Goal: Navigation & Orientation: Find specific page/section

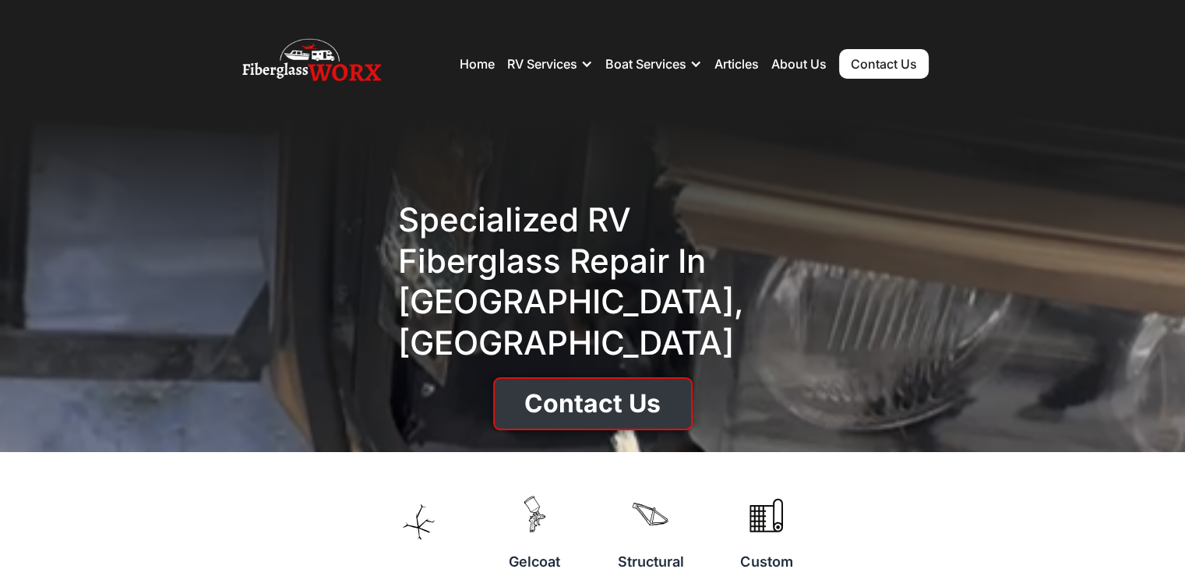
click at [579, 387] on link "Contact Us" at bounding box center [593, 403] width 200 height 53
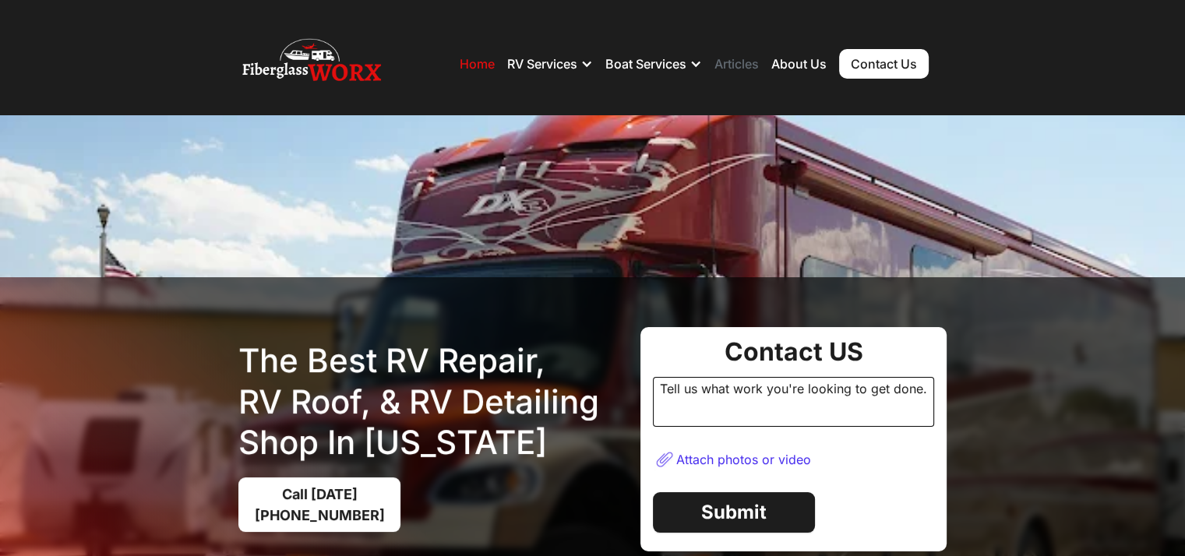
click at [735, 66] on link "Articles" at bounding box center [737, 64] width 44 height 16
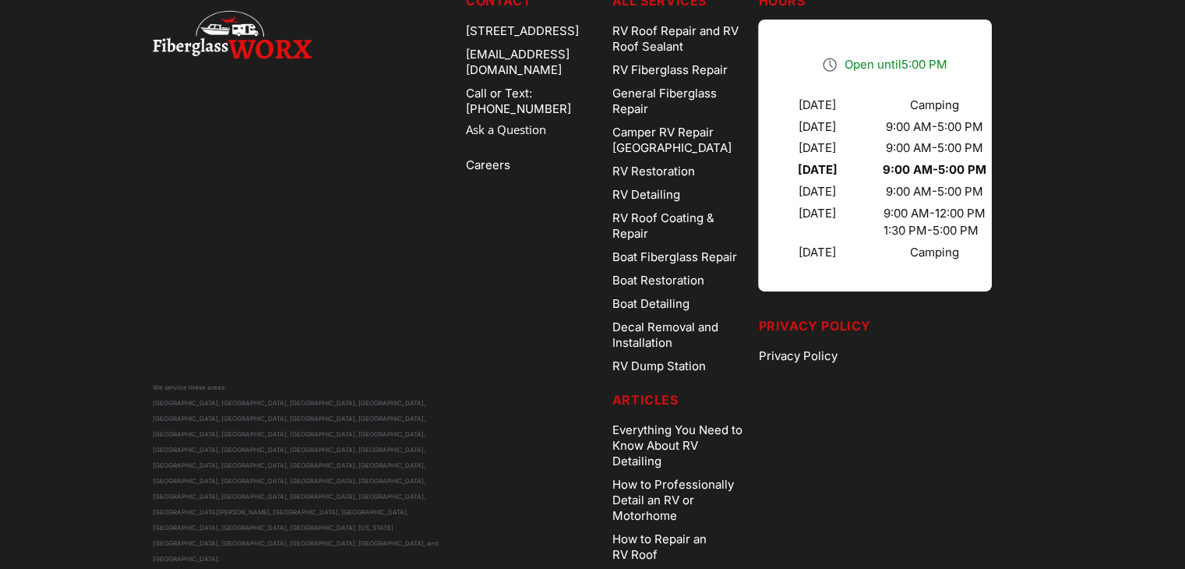
scroll to position [689, 0]
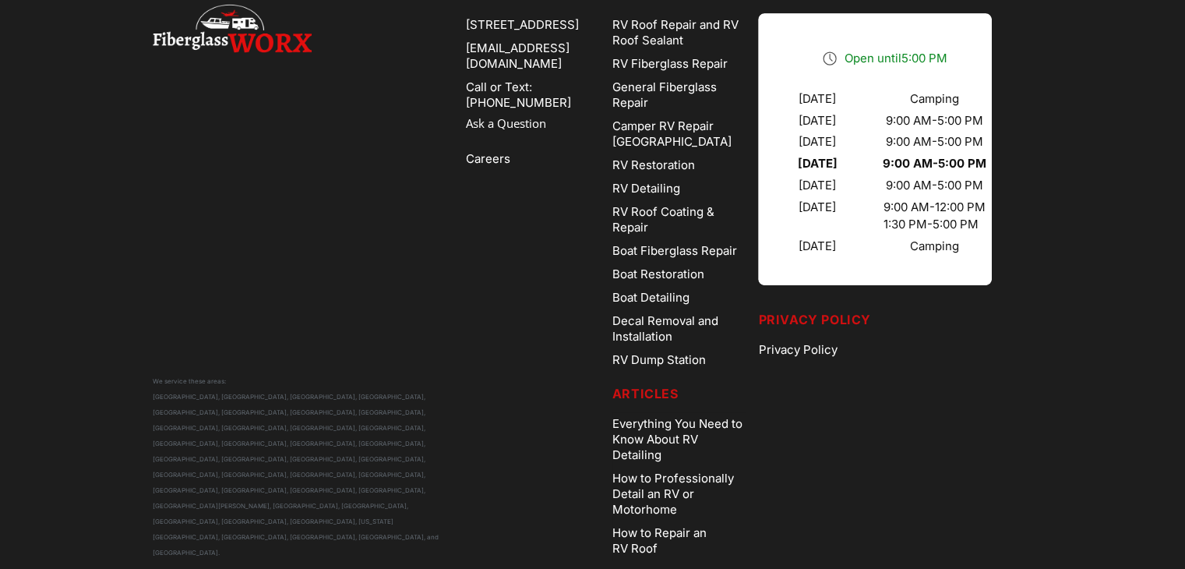
click at [1128, 423] on footer "We service these areas: [GEOGRAPHIC_DATA], [GEOGRAPHIC_DATA], [GEOGRAPHIC_DATA]…" at bounding box center [592, 273] width 1185 height 638
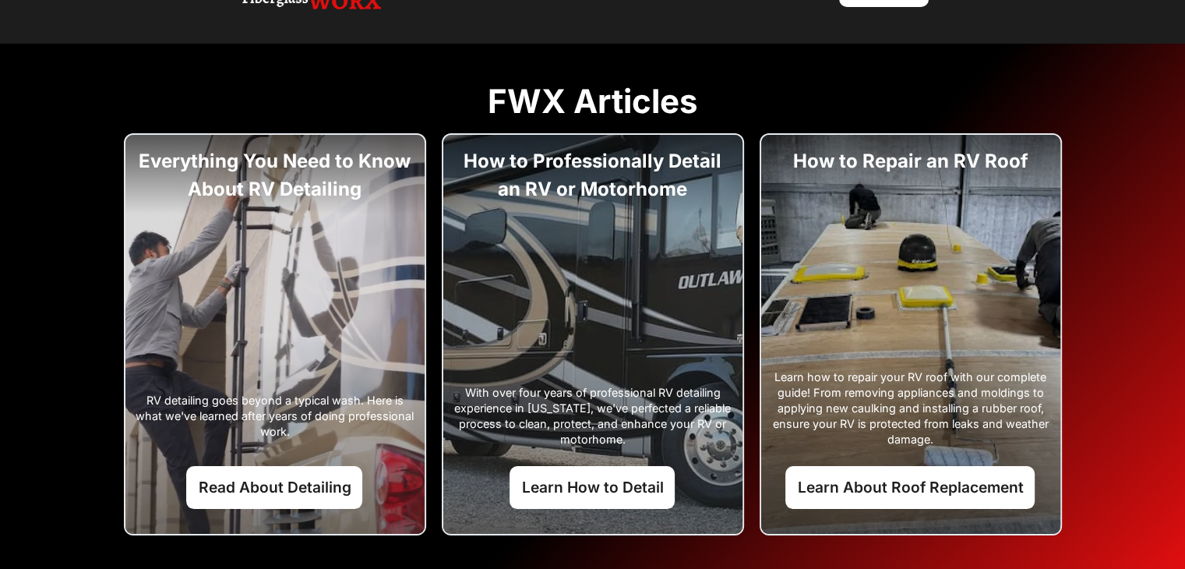
scroll to position [0, 0]
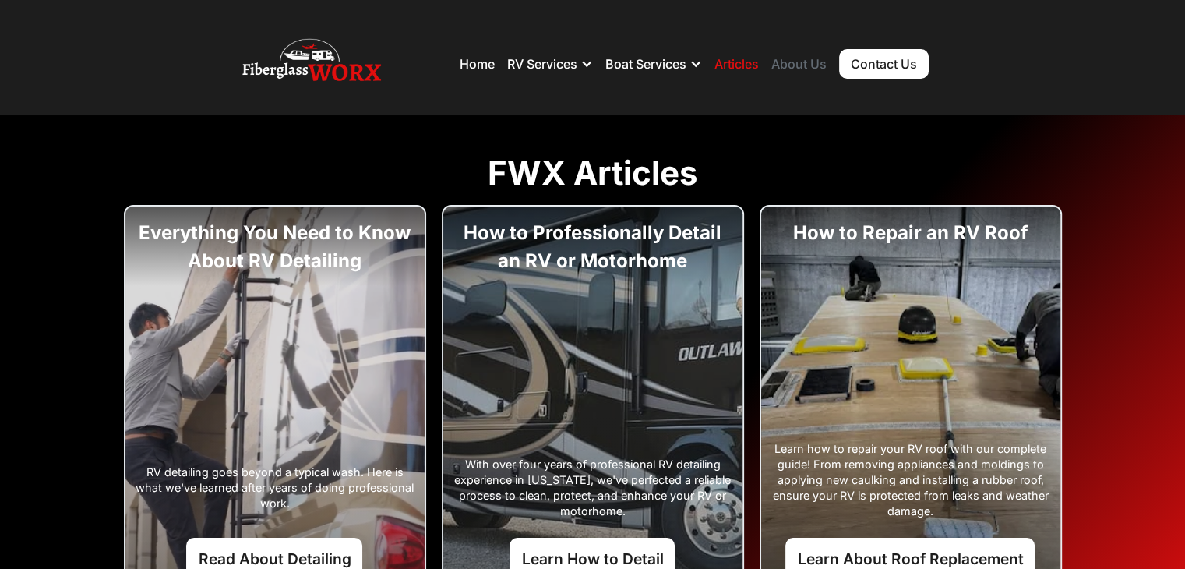
click at [803, 59] on link "About Us" at bounding box center [799, 64] width 55 height 16
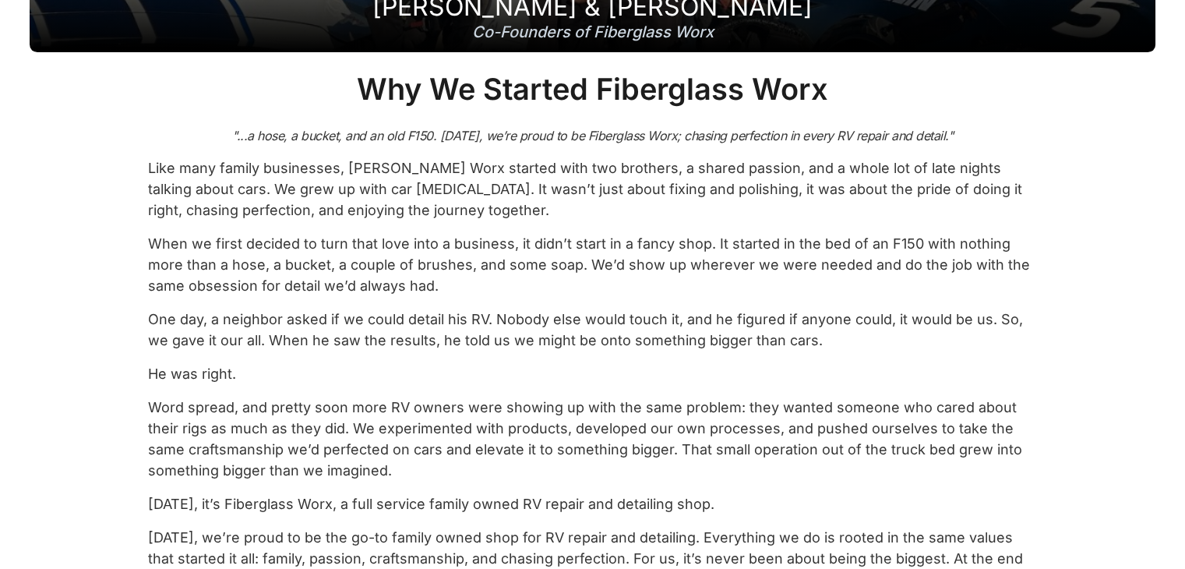
scroll to position [520, 0]
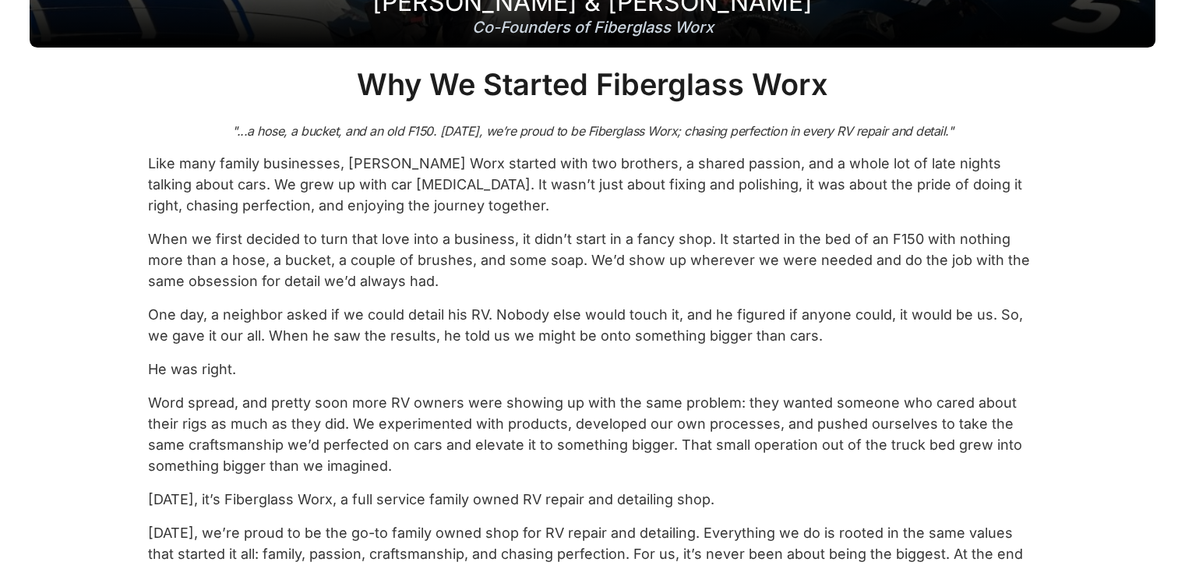
click at [1158, 446] on div "Sarfaraz & Shahzad Mian Co-Founders of Fiberglass Worx Why We Started Fiberglas…" at bounding box center [592, 120] width 1185 height 1048
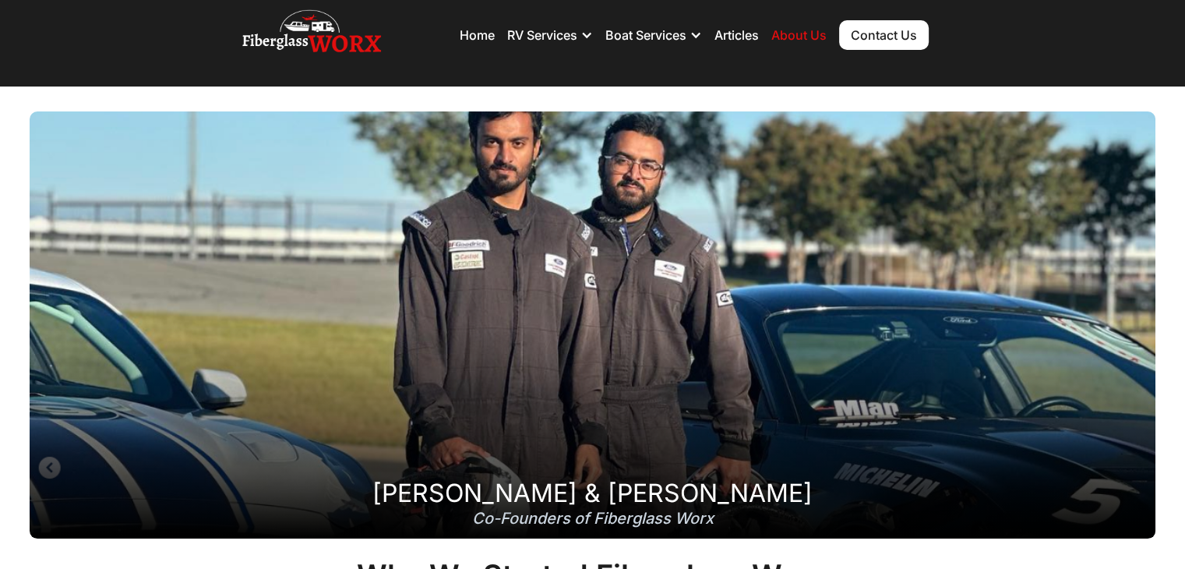
scroll to position [31, 0]
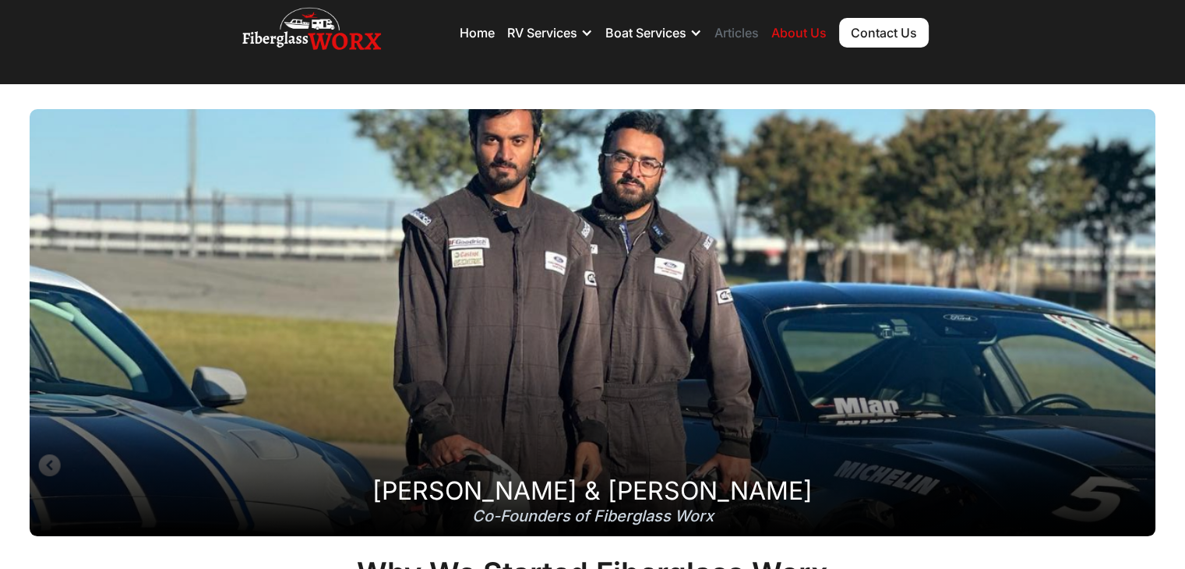
click at [745, 30] on link "Articles" at bounding box center [737, 33] width 44 height 16
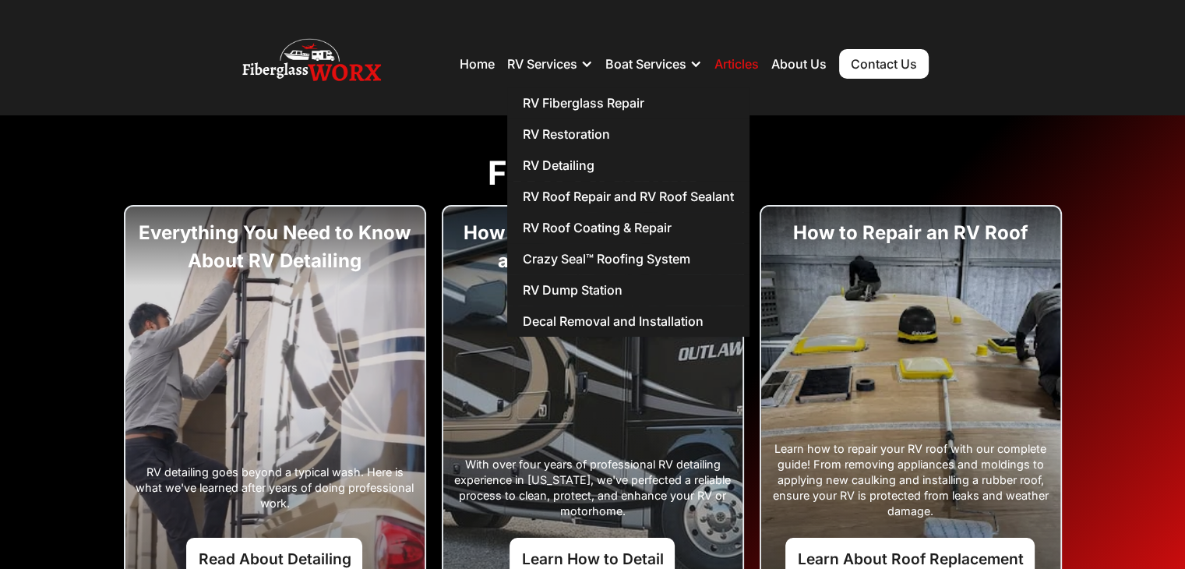
click at [585, 69] on div at bounding box center [587, 64] width 12 height 12
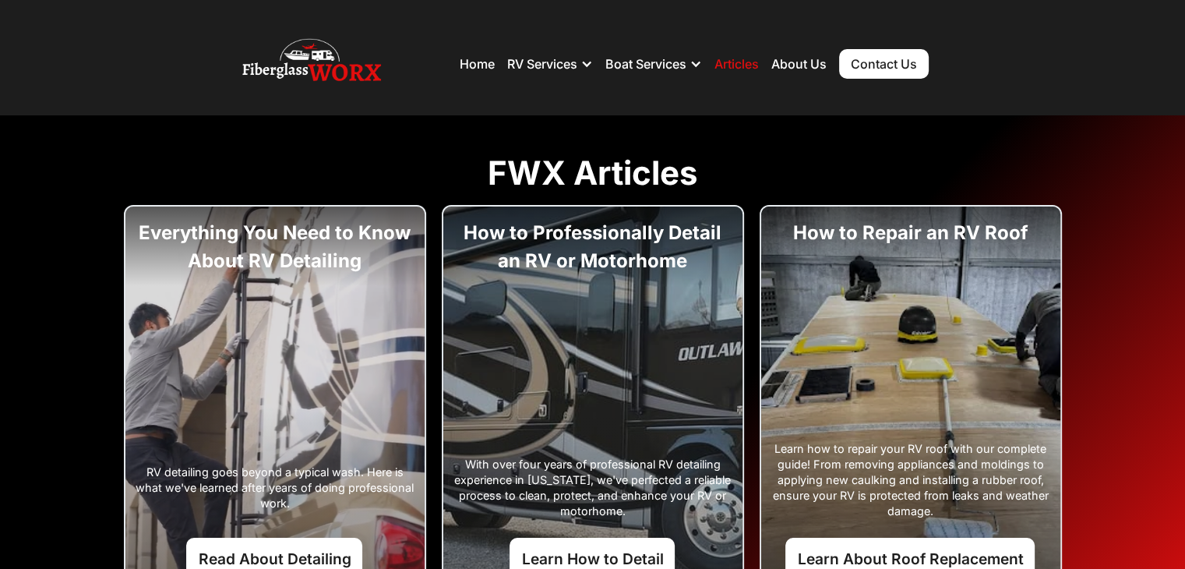
click at [585, 69] on div at bounding box center [587, 64] width 12 height 12
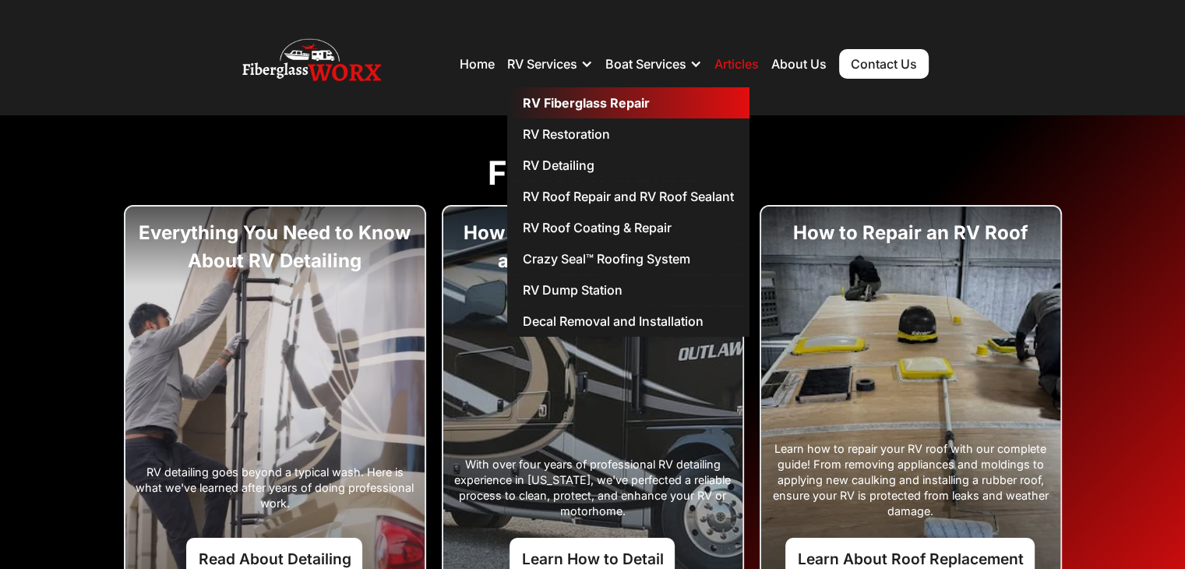
click at [574, 101] on link "RV Fiberglass Repair" at bounding box center [628, 102] width 242 height 31
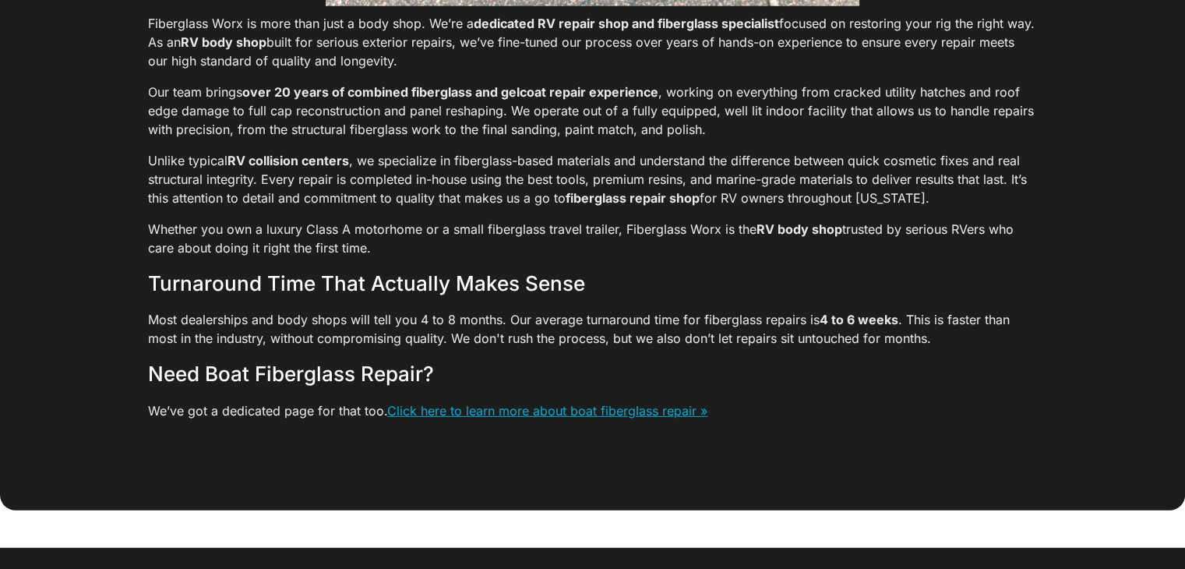
scroll to position [4364, 0]
